Goal: Task Accomplishment & Management: Use online tool/utility

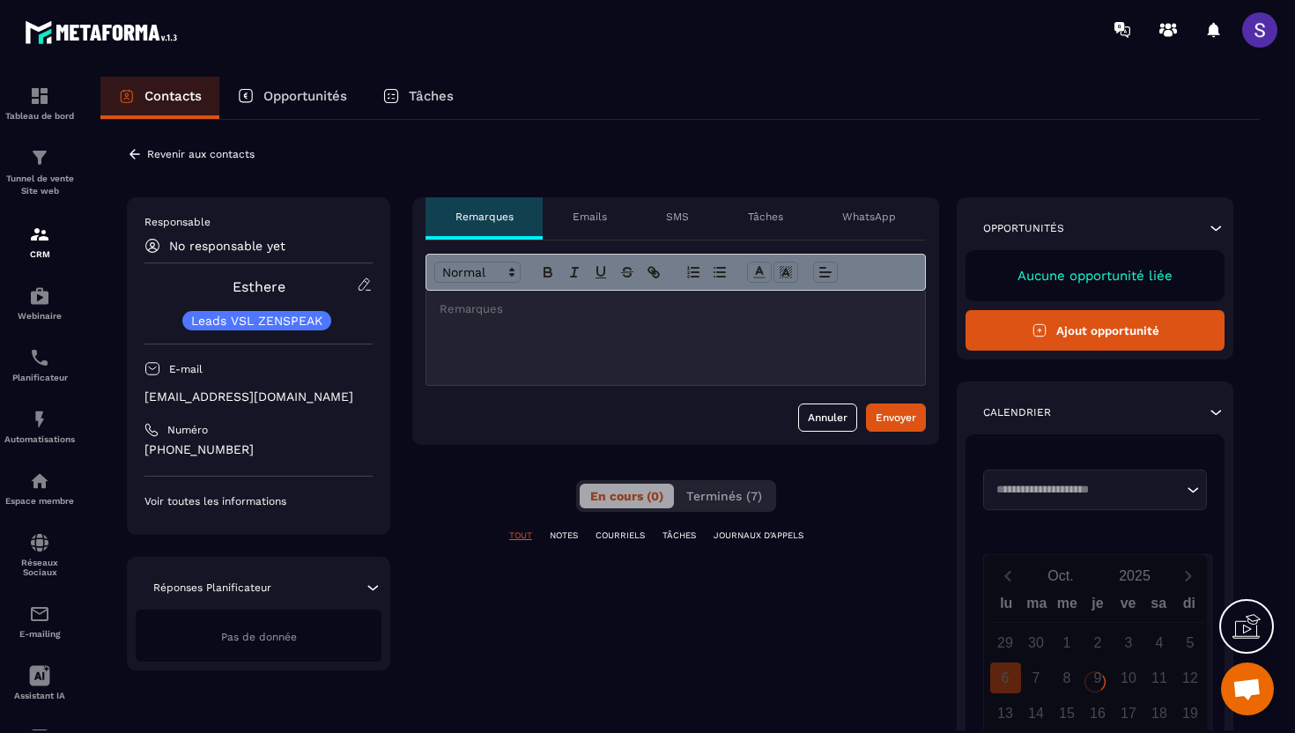
scroll to position [26, 0]
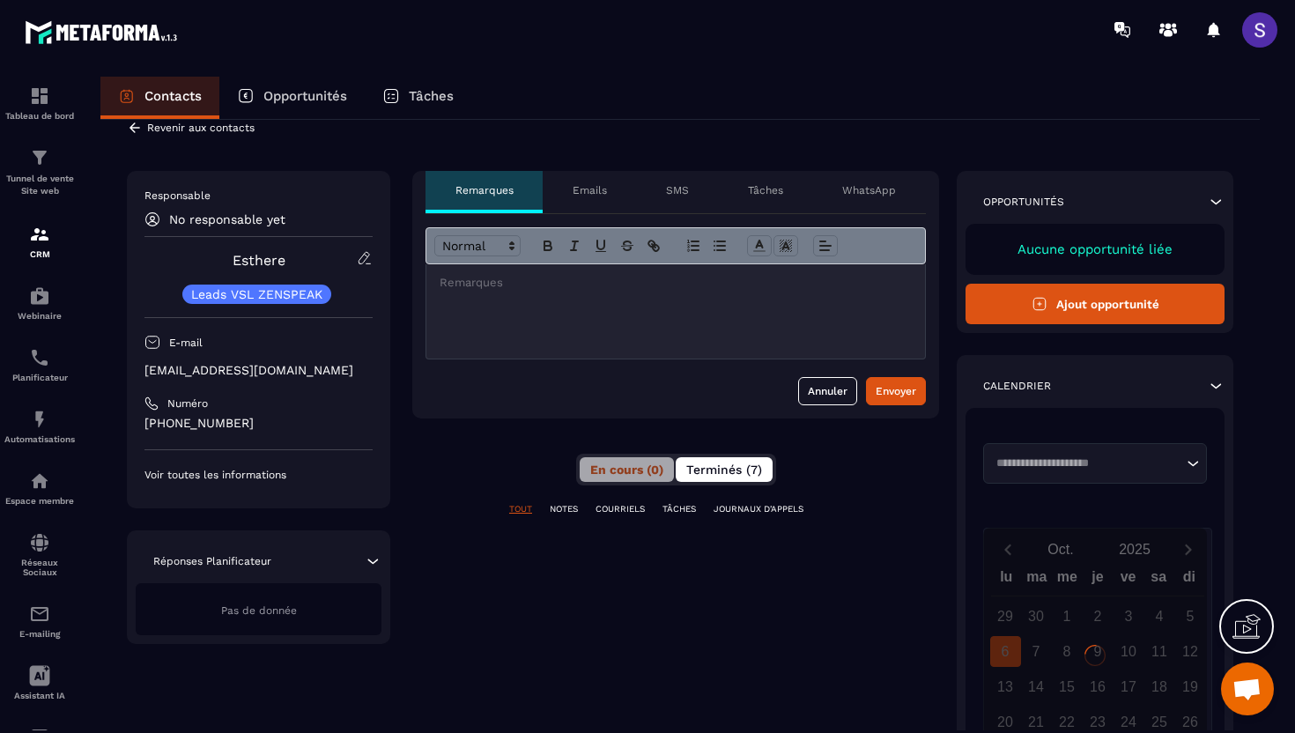
click at [764, 463] on button "Terminés (7)" at bounding box center [724, 469] width 97 height 25
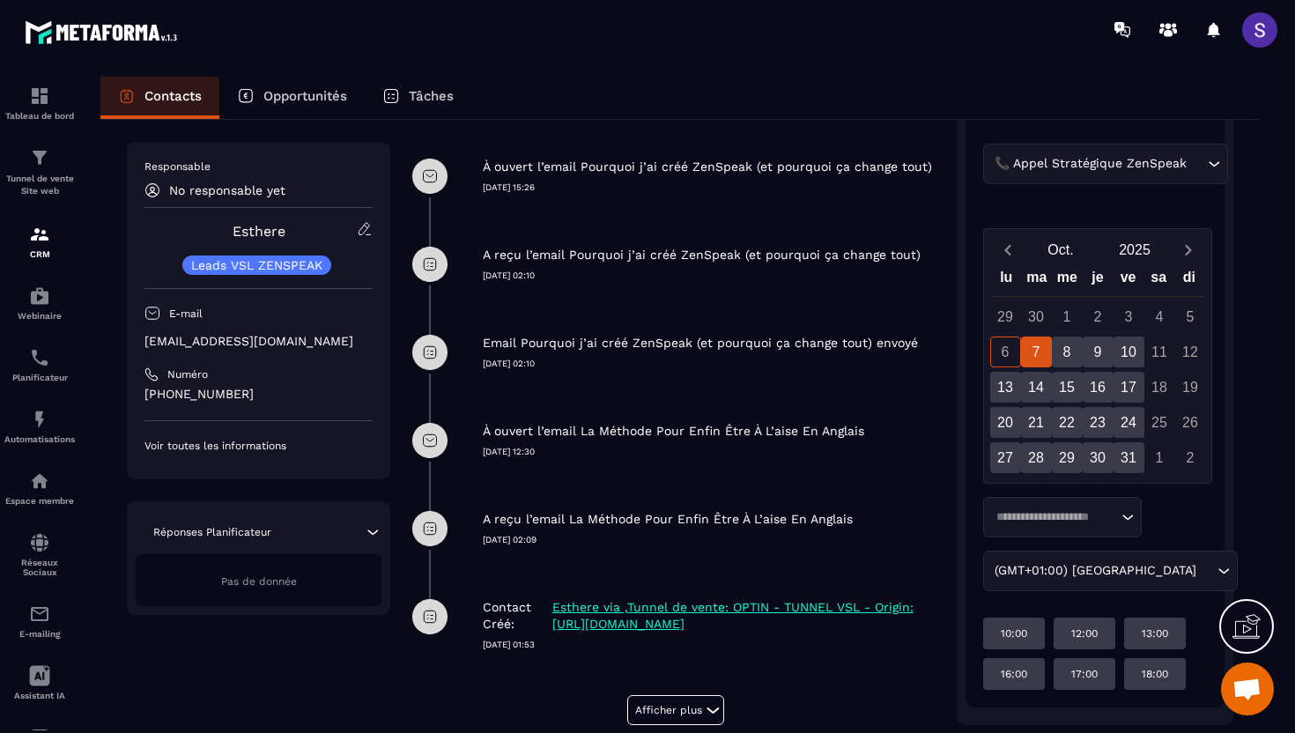
scroll to position [0, 0]
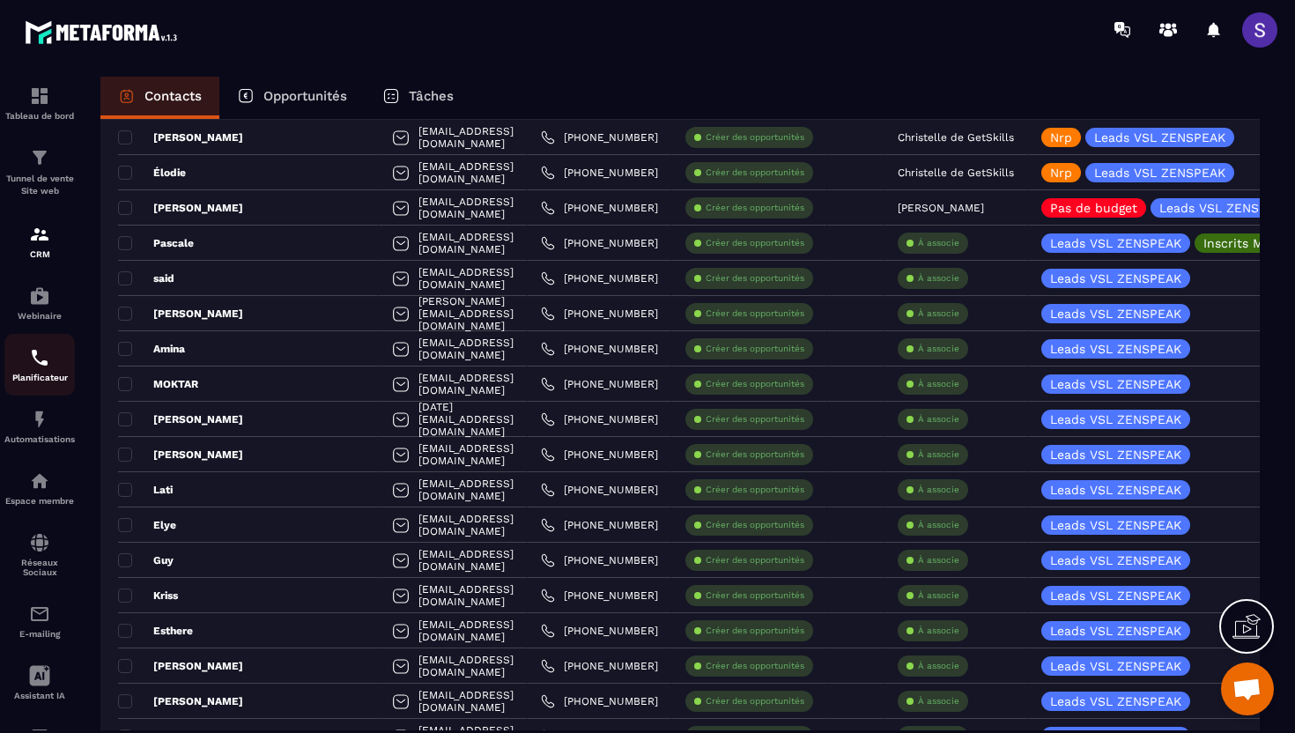
click at [26, 337] on link "Planificateur" at bounding box center [39, 365] width 70 height 62
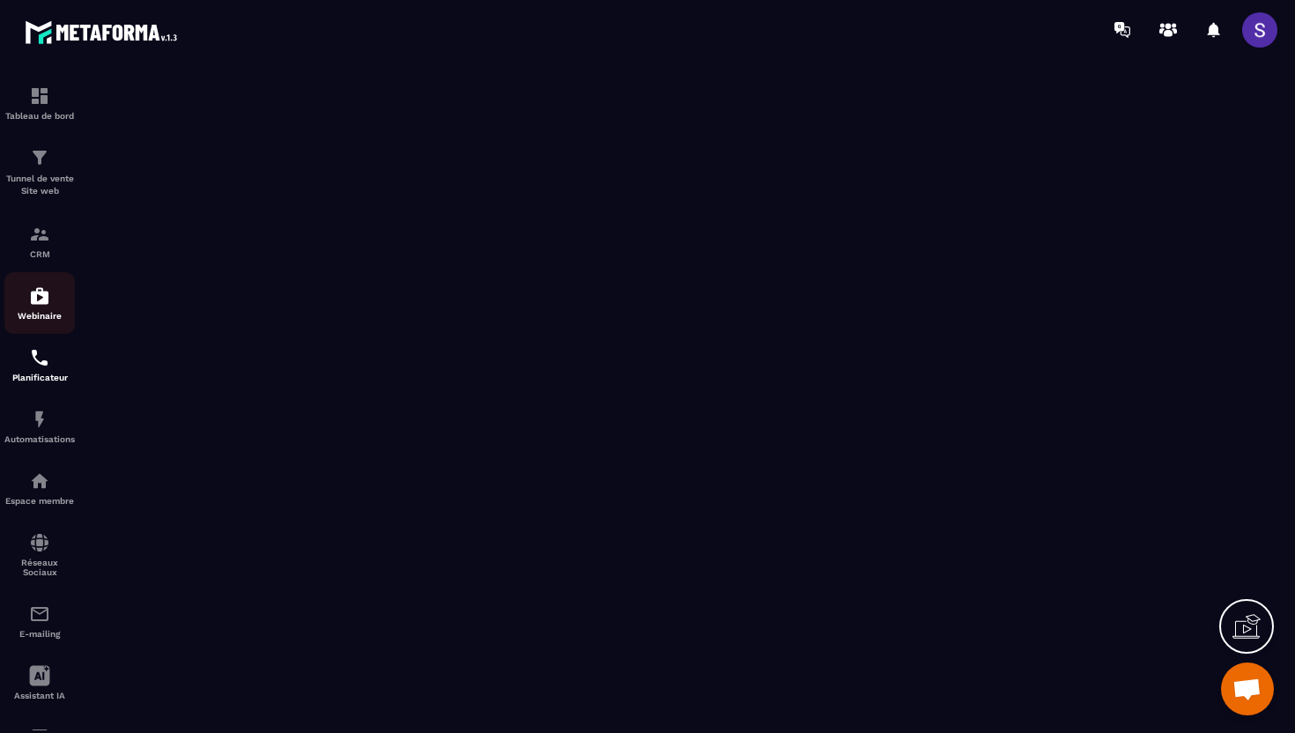
click at [42, 309] on div "Webinaire" at bounding box center [39, 302] width 70 height 35
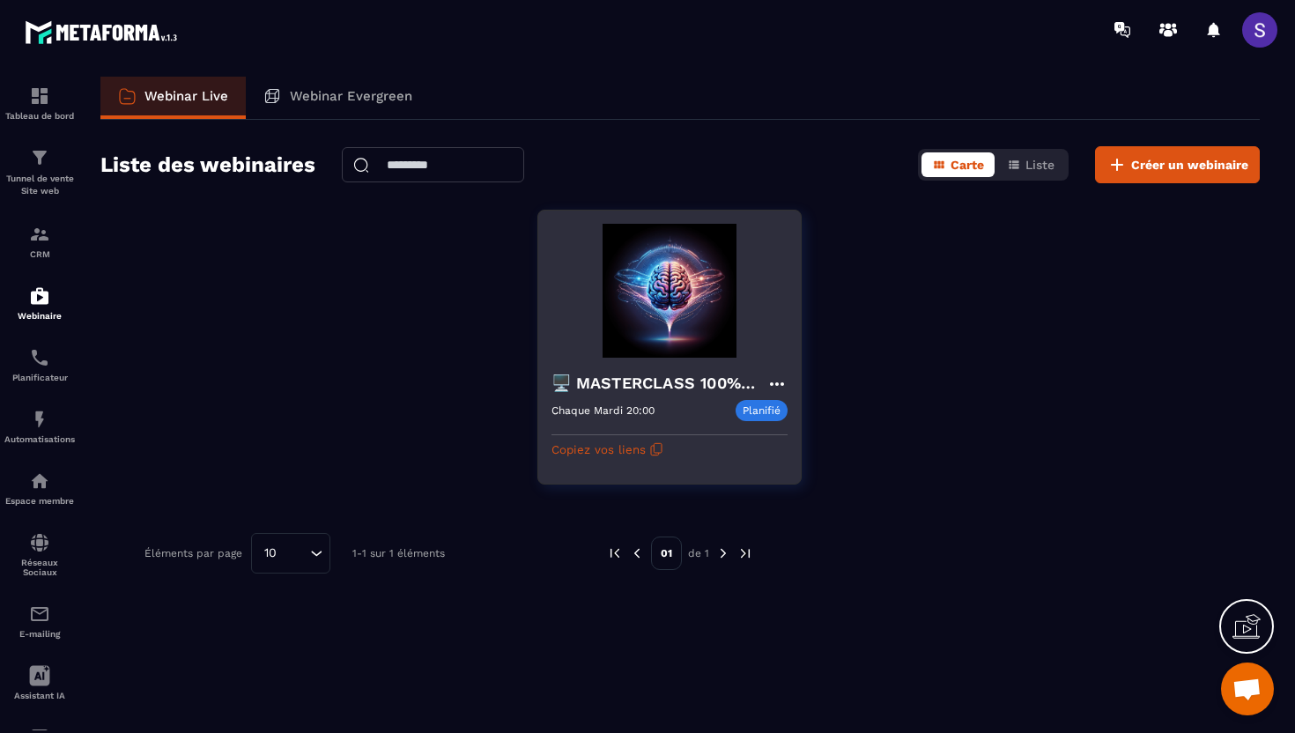
click at [657, 326] on img at bounding box center [670, 291] width 236 height 134
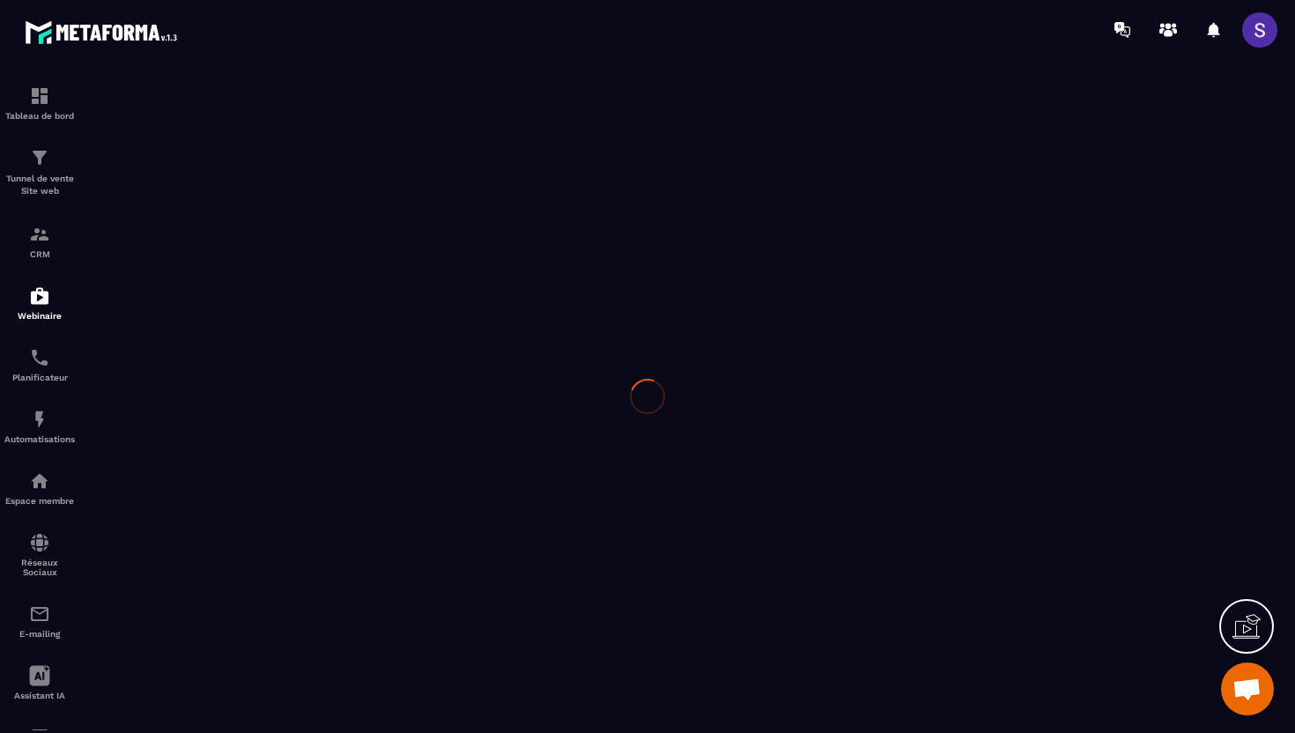
type input "**********"
type textarea "**********"
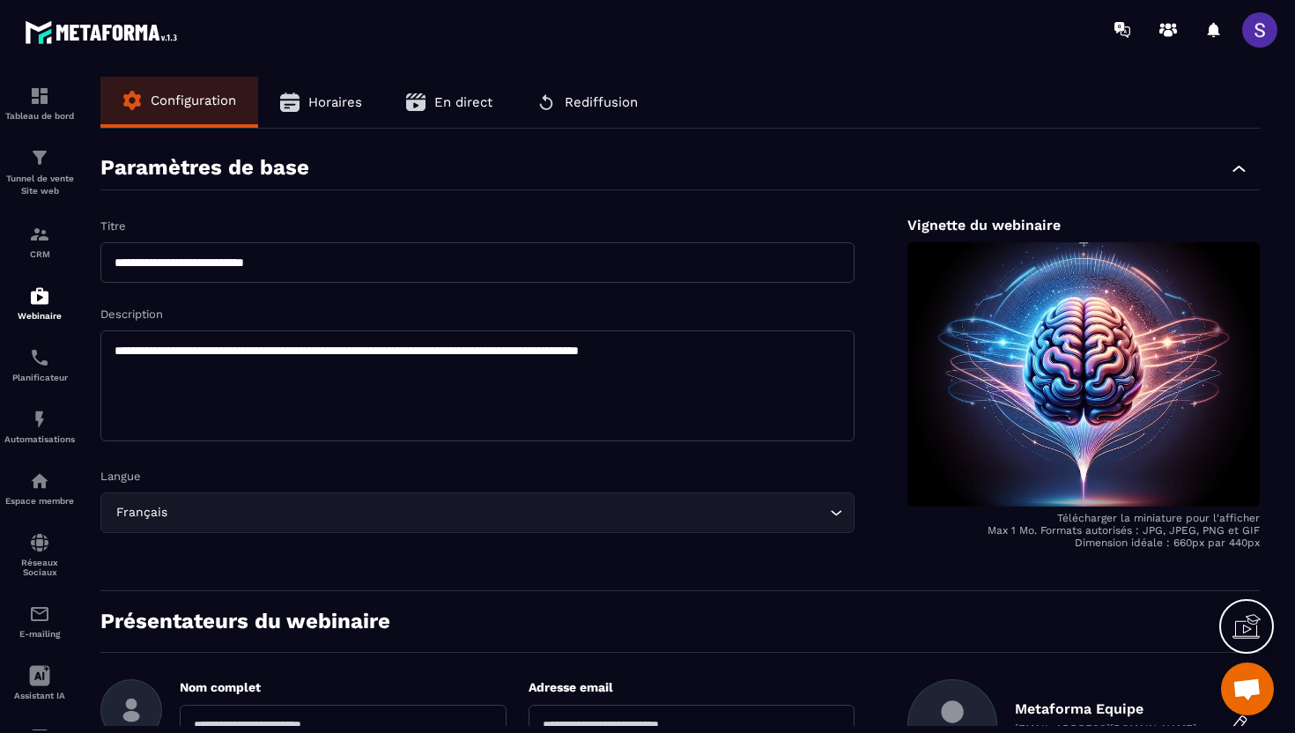
click at [463, 105] on span "En direct" at bounding box center [463, 102] width 58 height 16
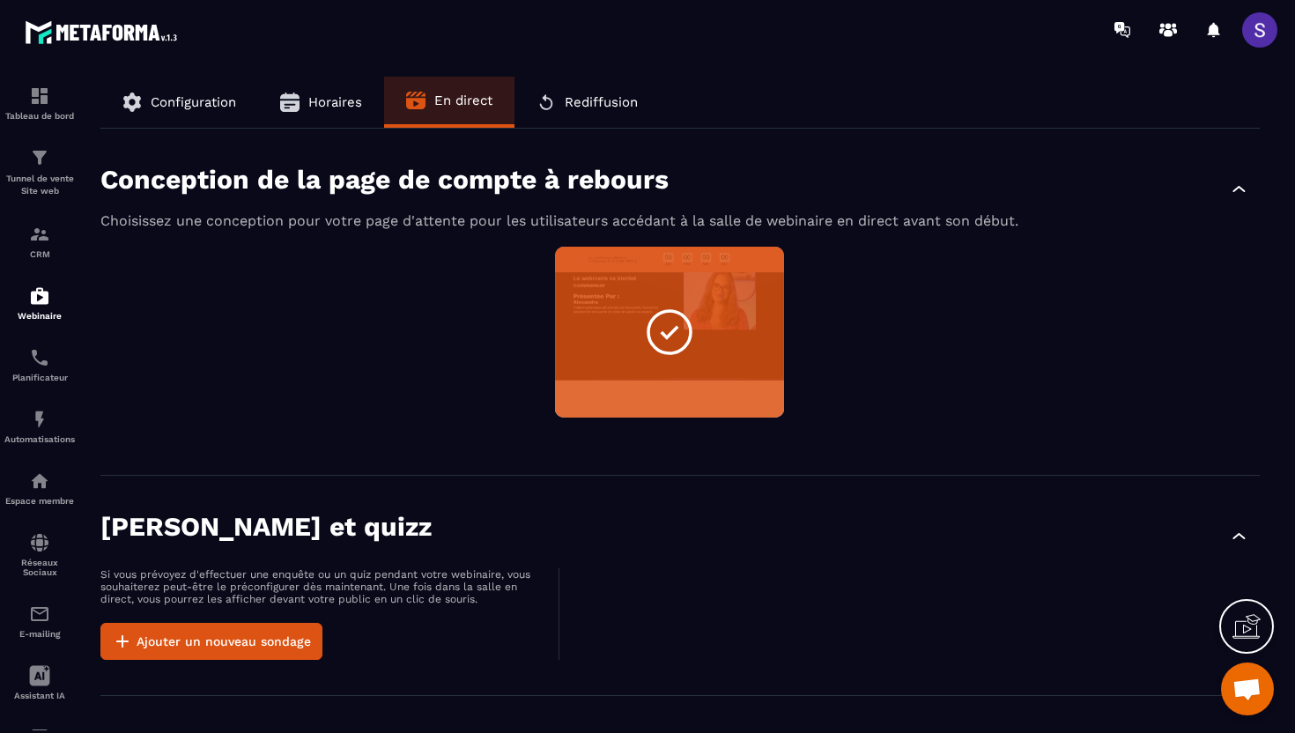
click at [571, 117] on button "Rediffusion" at bounding box center [587, 102] width 145 height 51
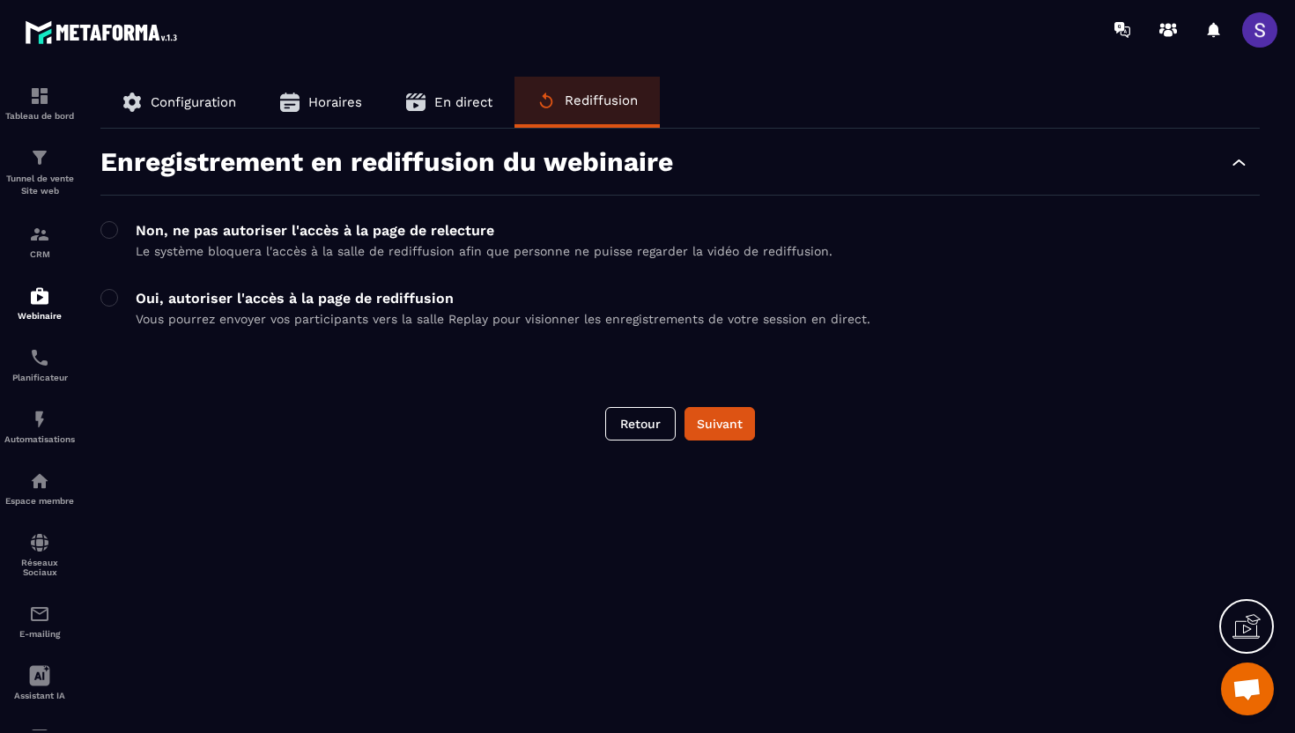
click at [324, 95] on span "Horaires" at bounding box center [335, 102] width 54 height 16
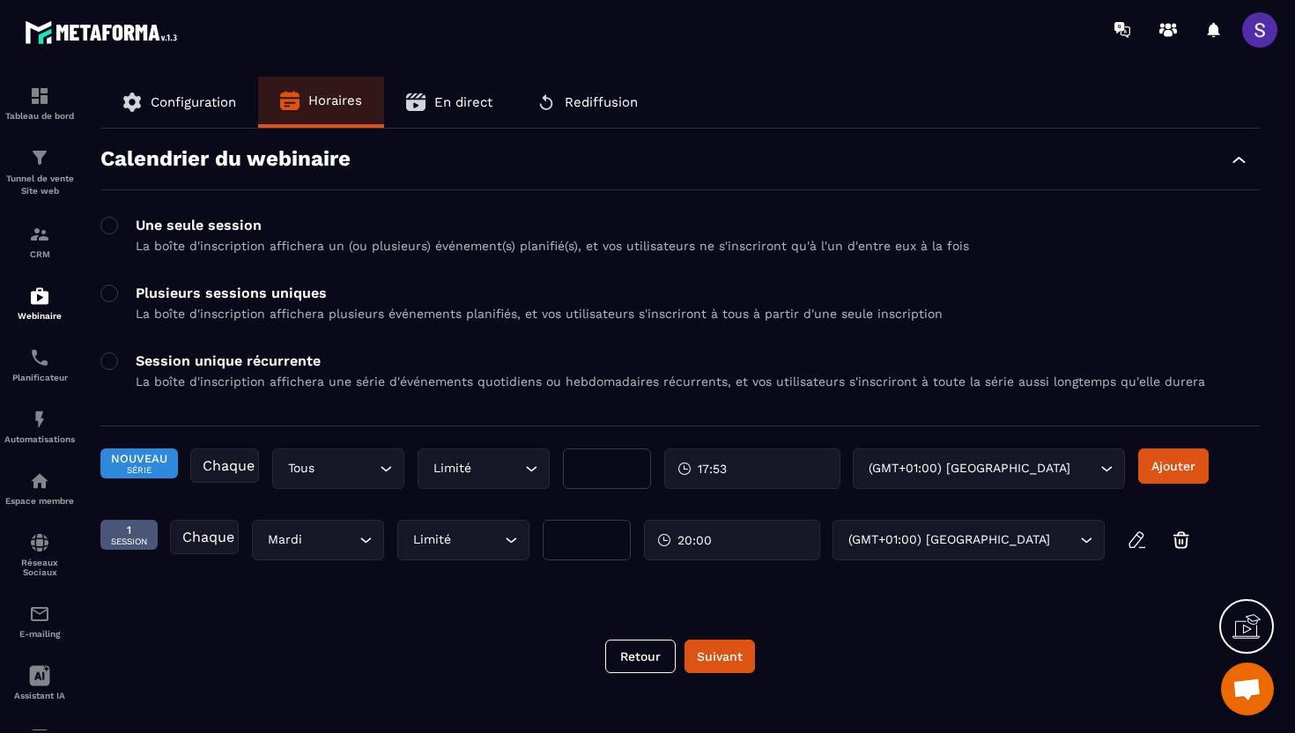
click at [211, 97] on span "Configuration" at bounding box center [193, 102] width 85 height 16
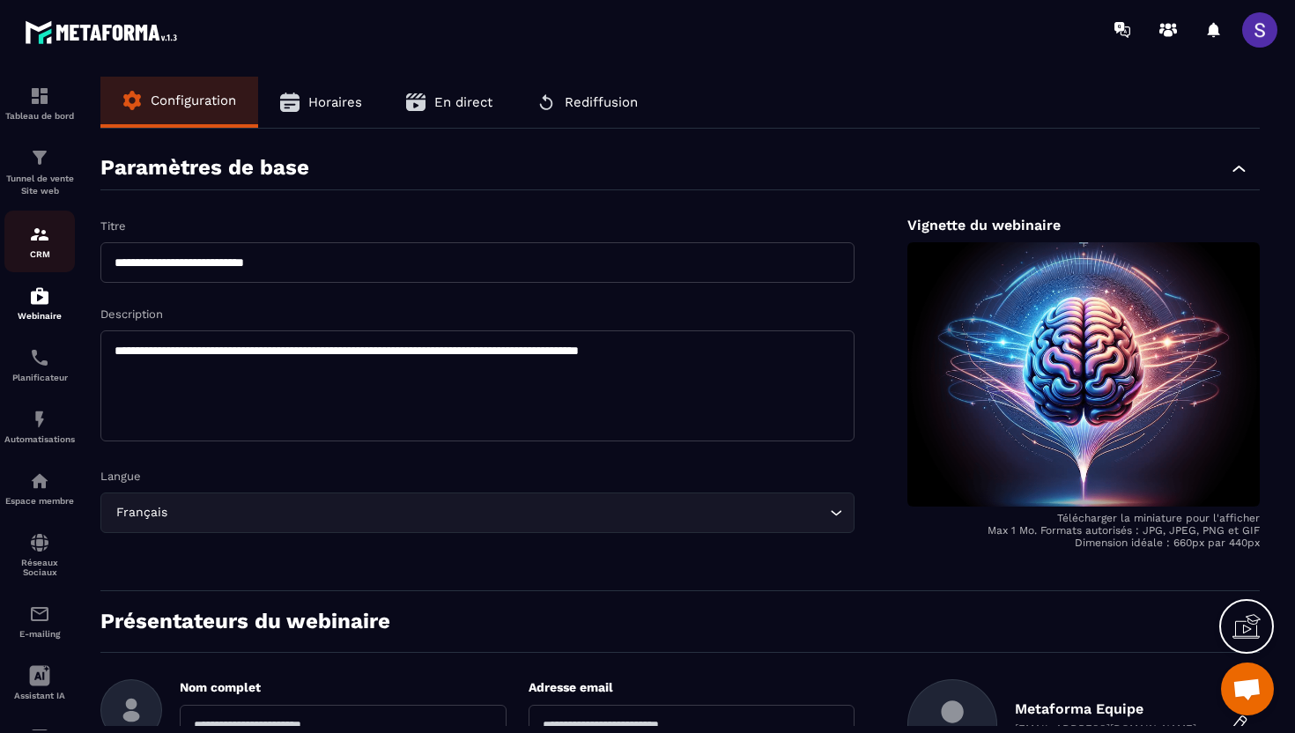
click at [23, 245] on div "CRM" at bounding box center [39, 241] width 70 height 35
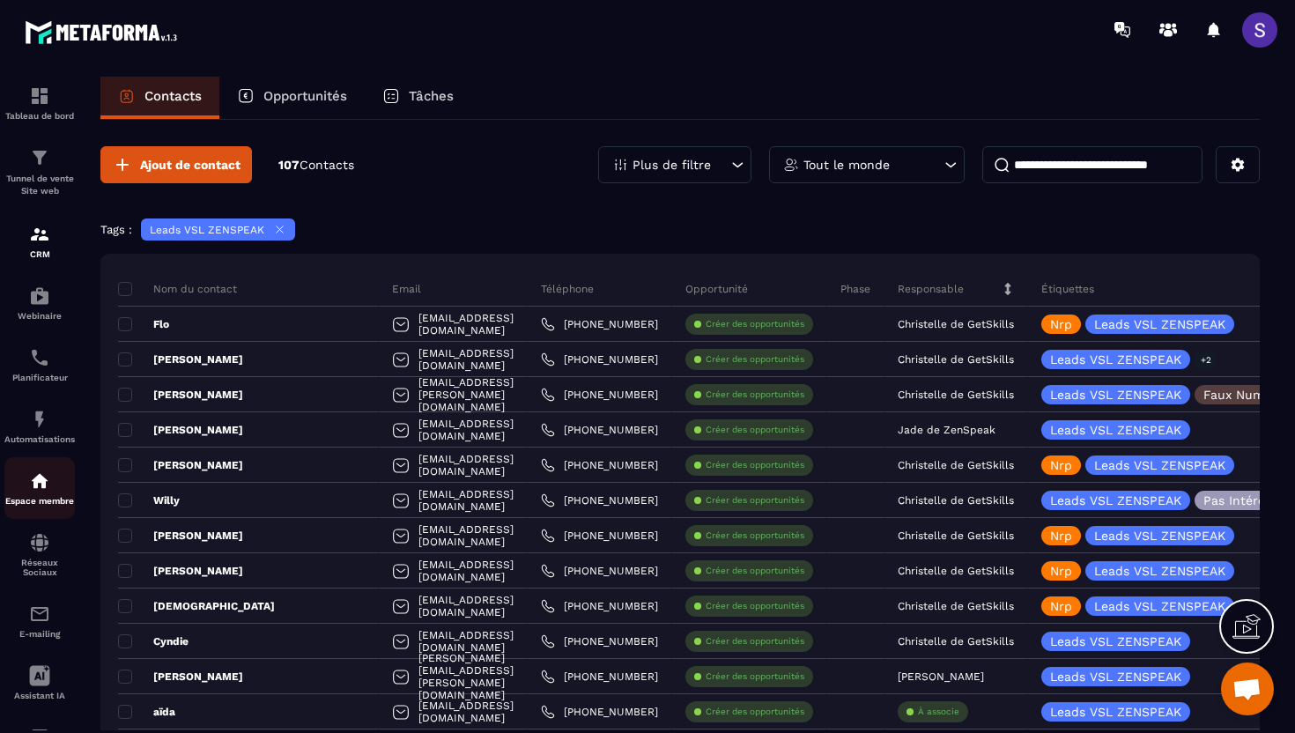
click at [38, 492] on img at bounding box center [39, 480] width 21 height 21
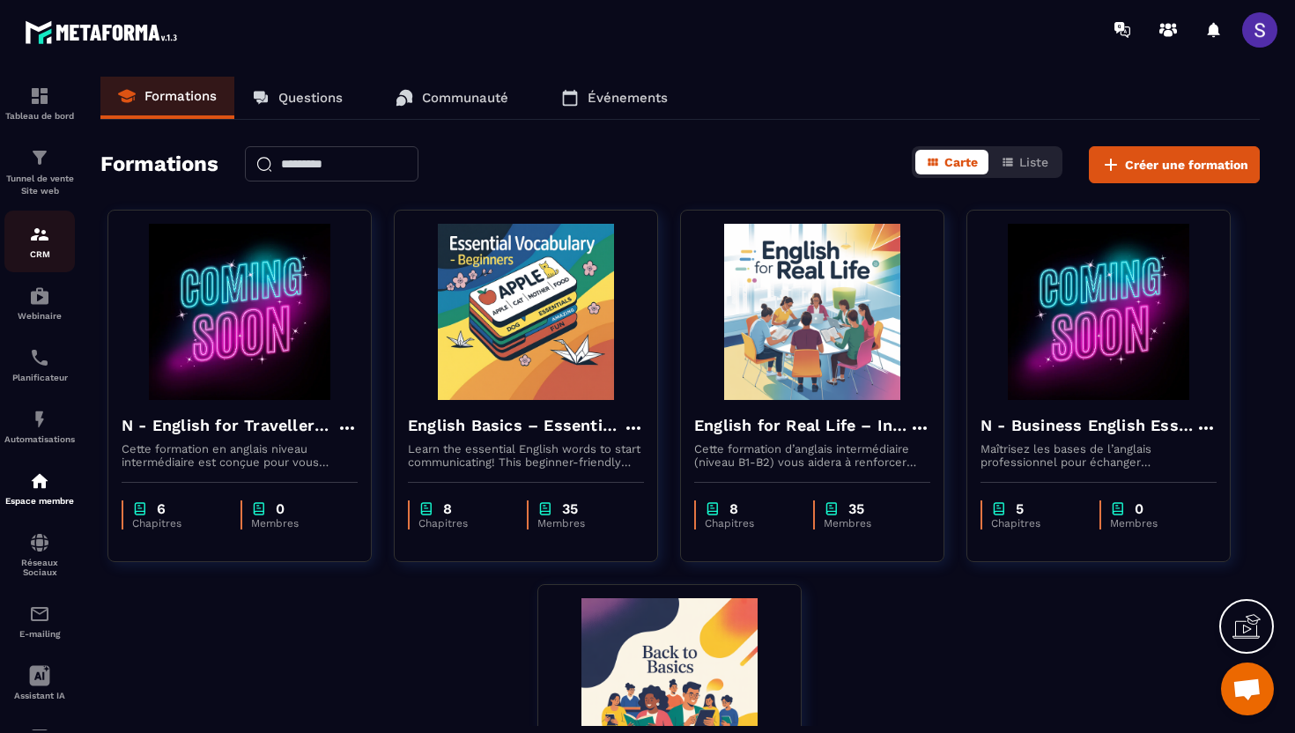
click at [45, 261] on link "CRM" at bounding box center [39, 242] width 70 height 62
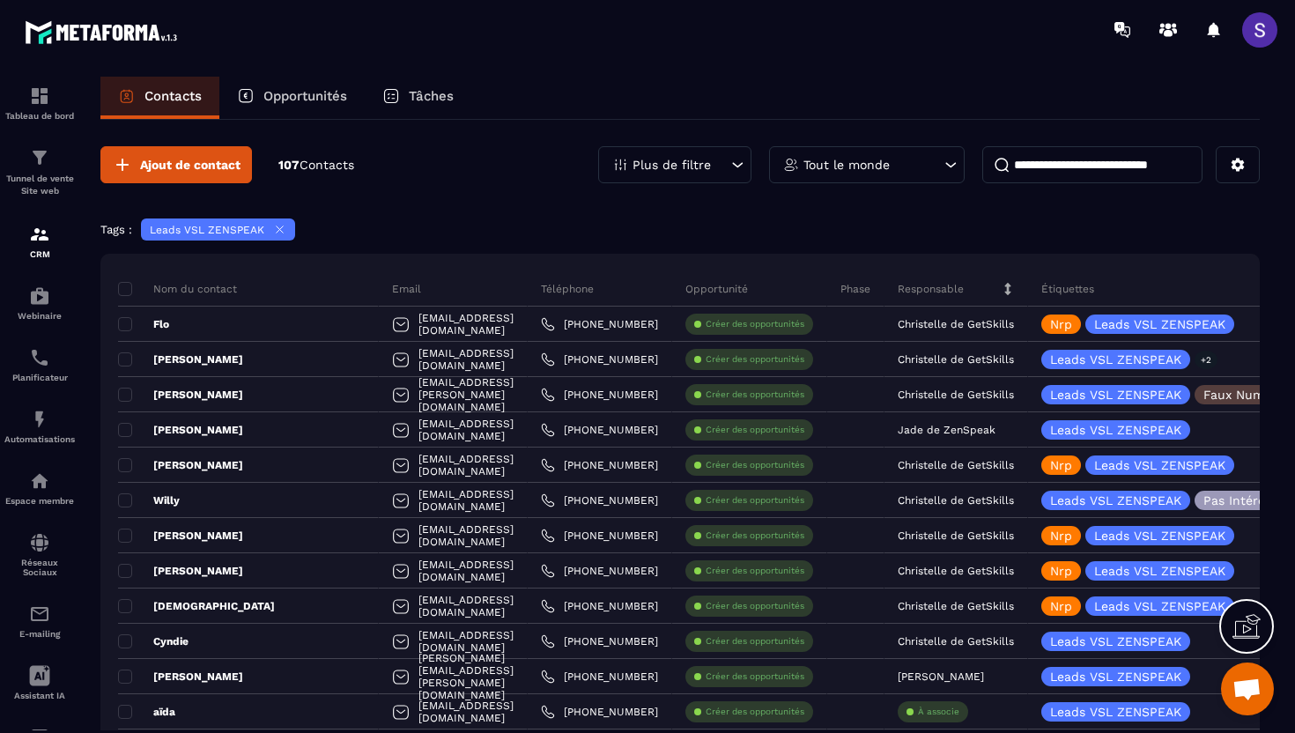
click at [277, 228] on icon at bounding box center [280, 229] width 7 height 7
